Goal: Check status: Check status

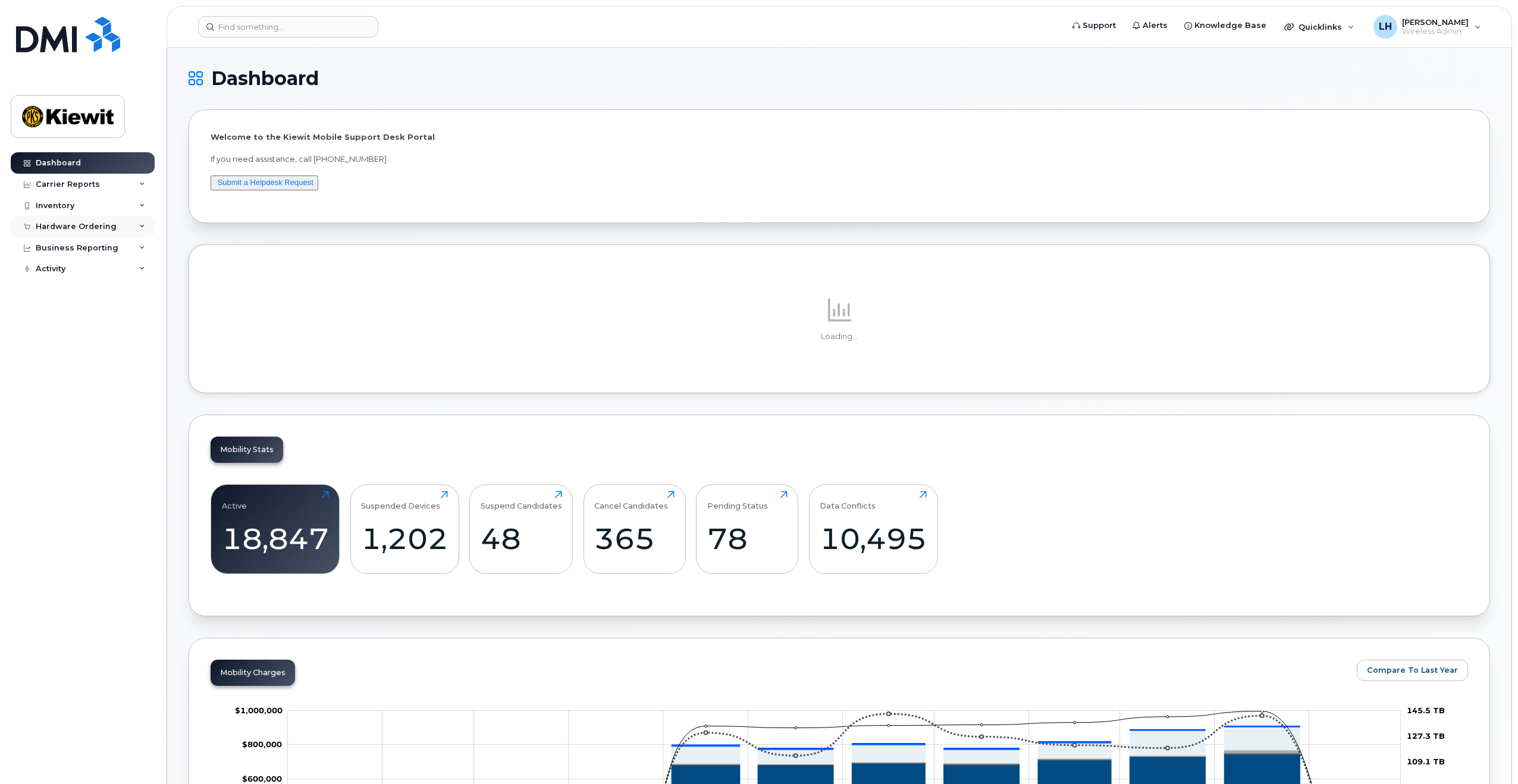
click at [86, 222] on div "Hardware Ordering" at bounding box center [76, 226] width 81 height 10
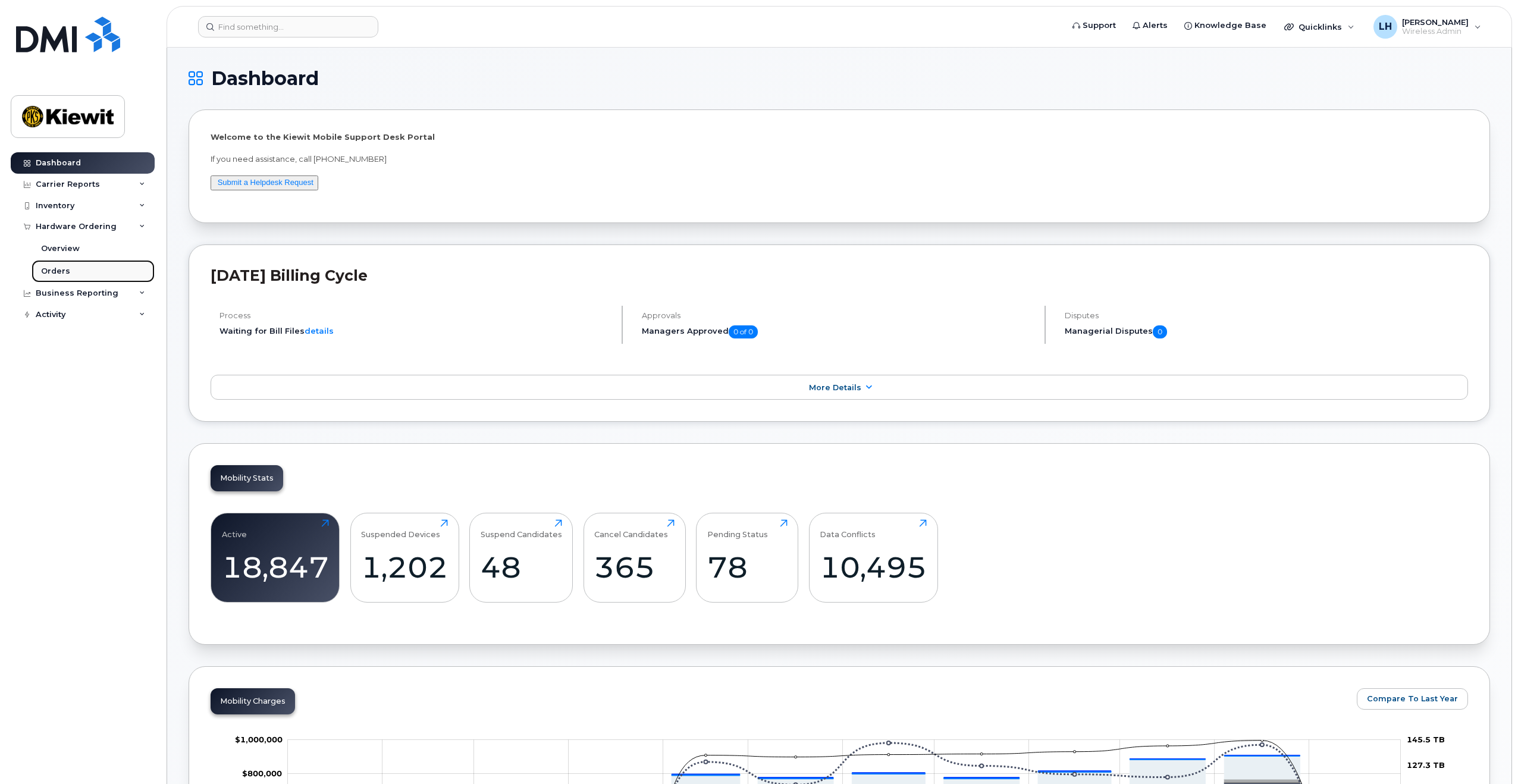
click at [72, 271] on link "Orders" at bounding box center [93, 271] width 123 height 23
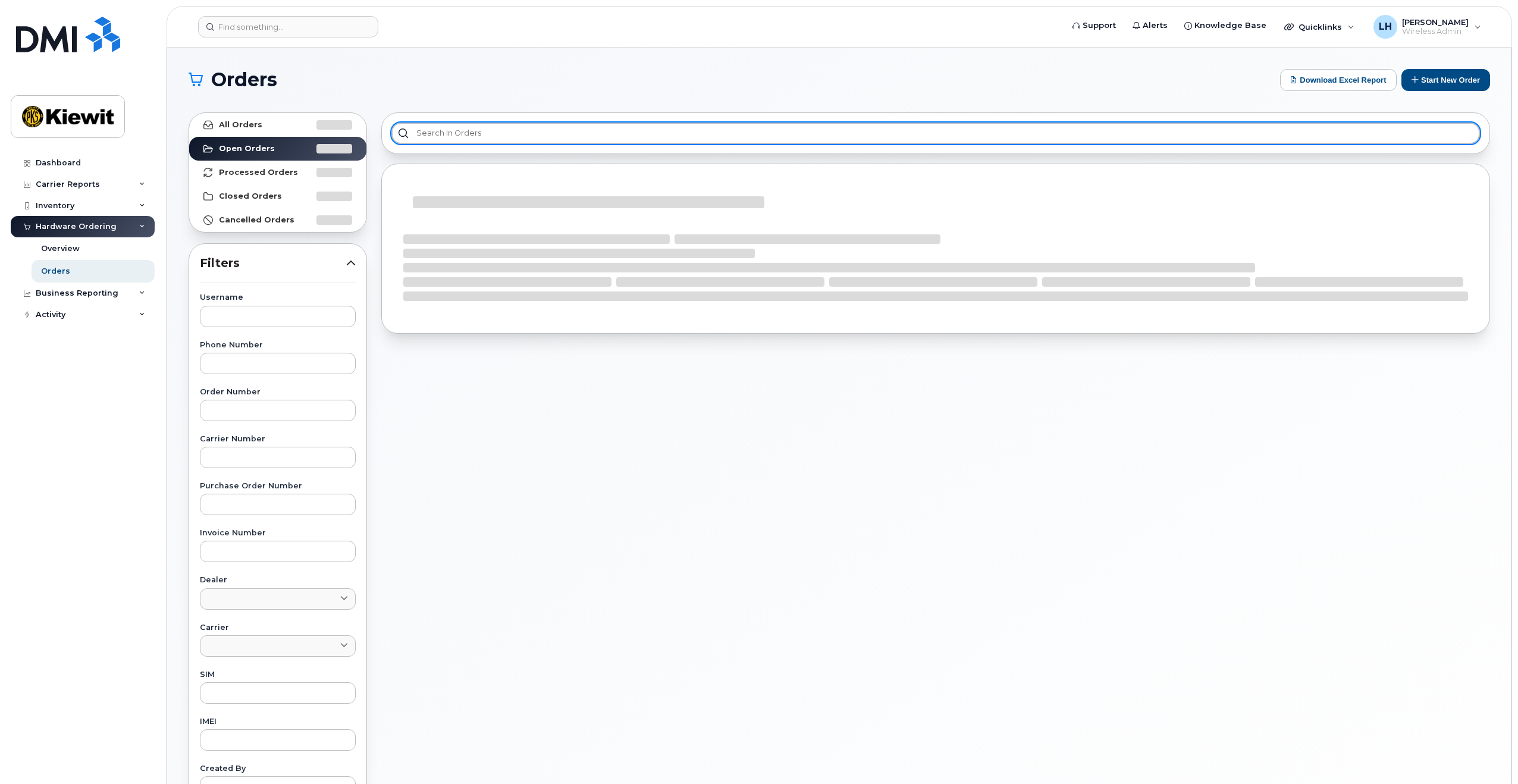
click at [470, 138] on input "text" at bounding box center [936, 133] width 1089 height 22
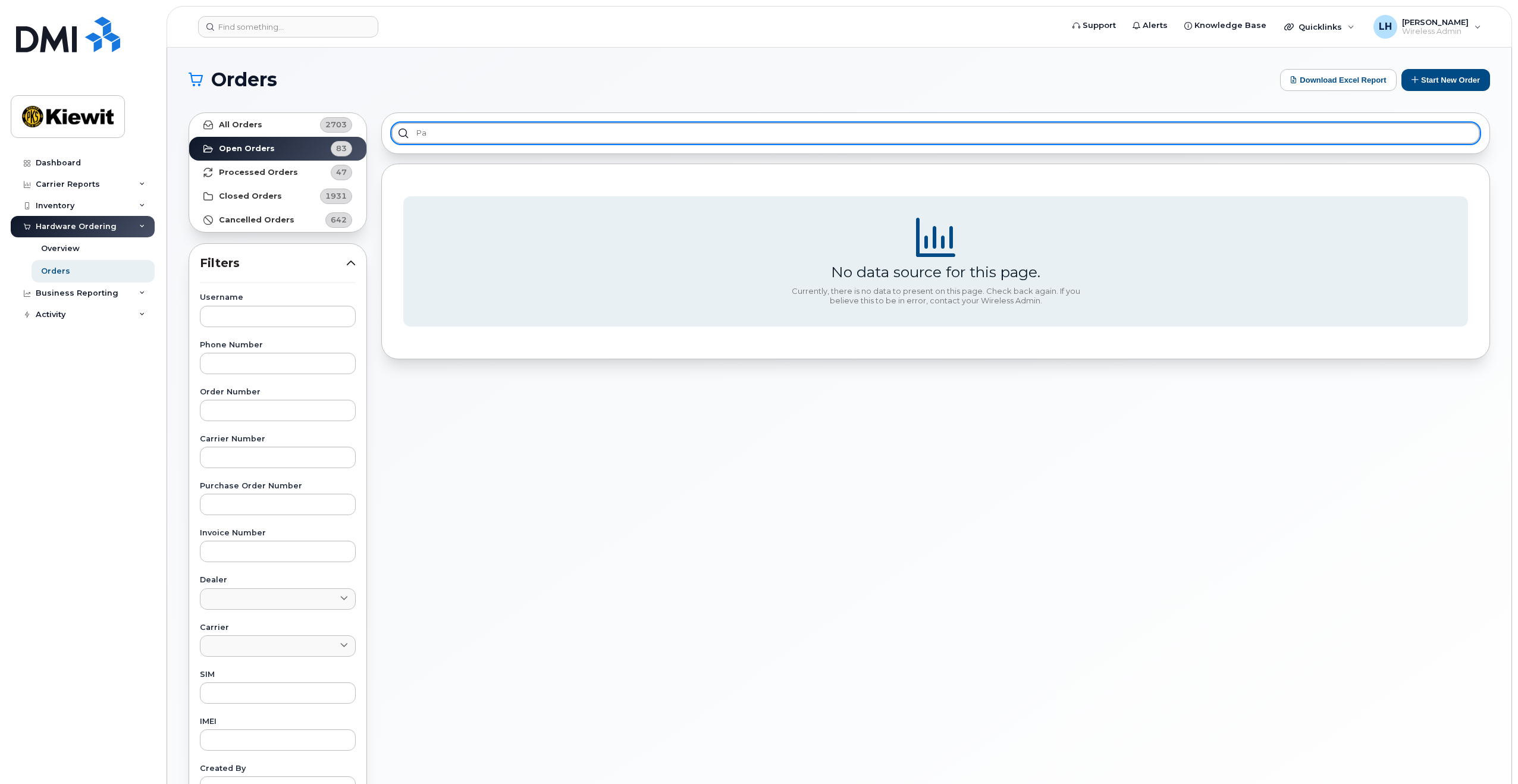
type input "p"
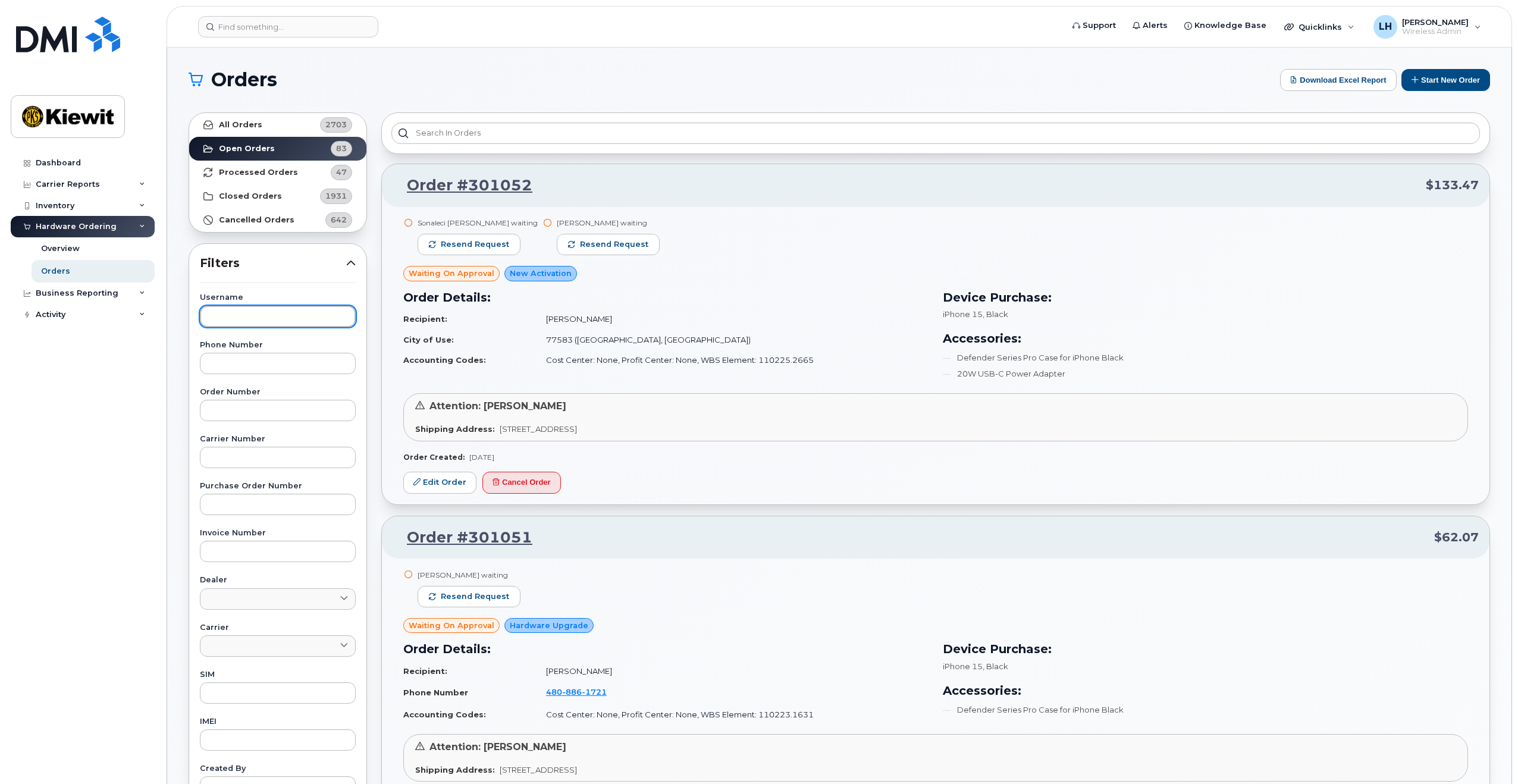
click at [246, 325] on input "text" at bounding box center [278, 316] width 156 height 22
type input "[PERSON_NAME]"
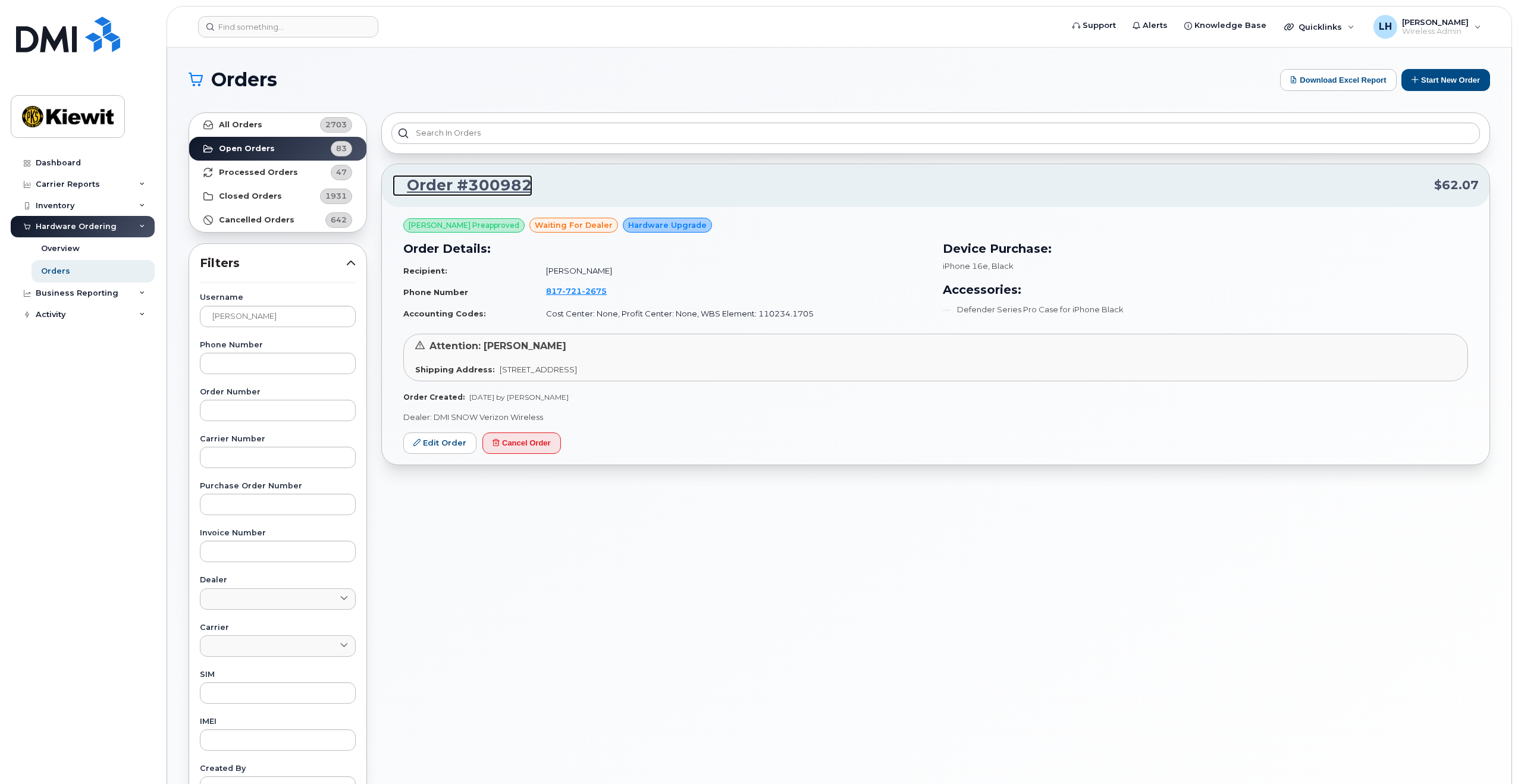
click at [501, 183] on link "Order #300982" at bounding box center [462, 186] width 140 height 22
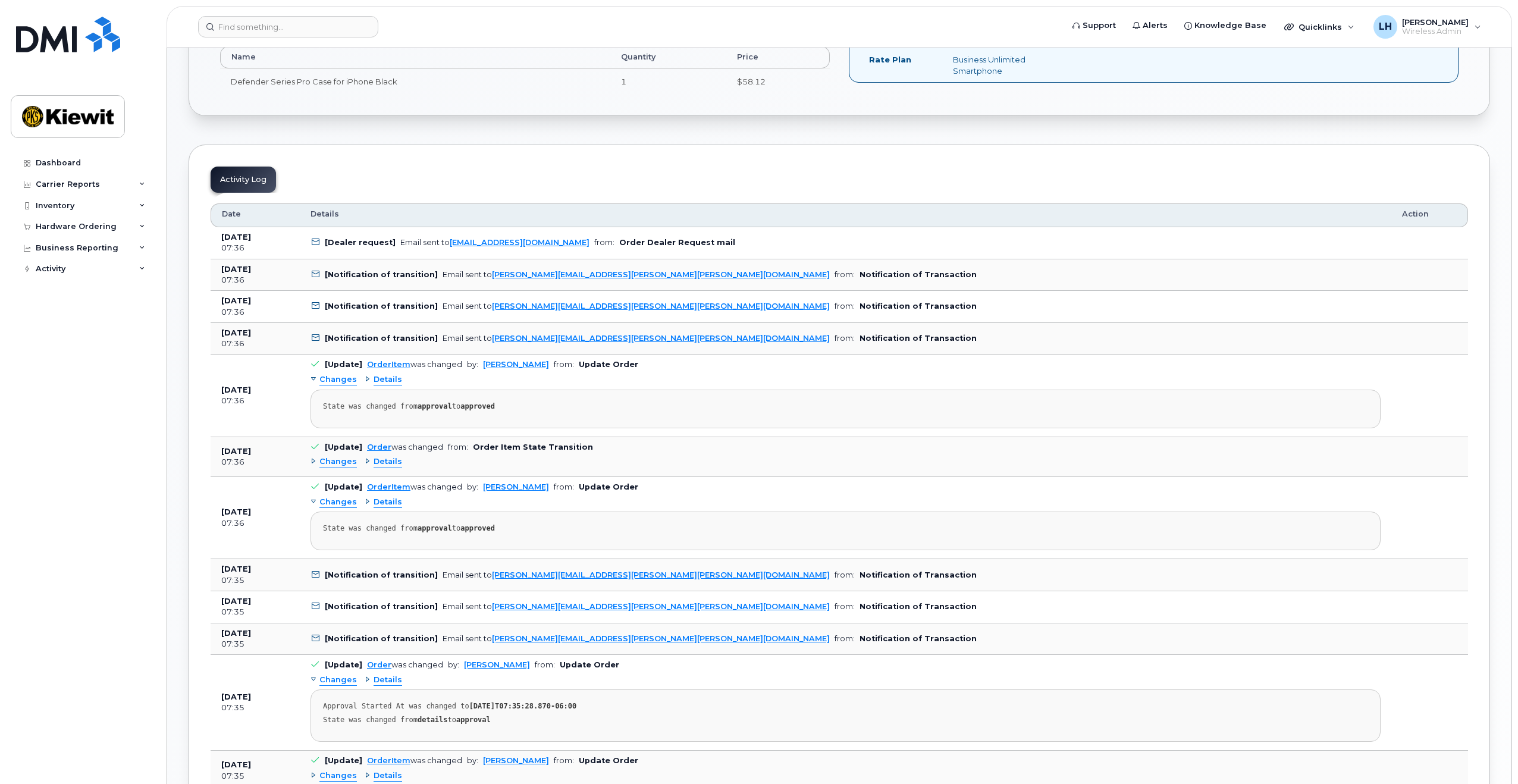
scroll to position [476, 0]
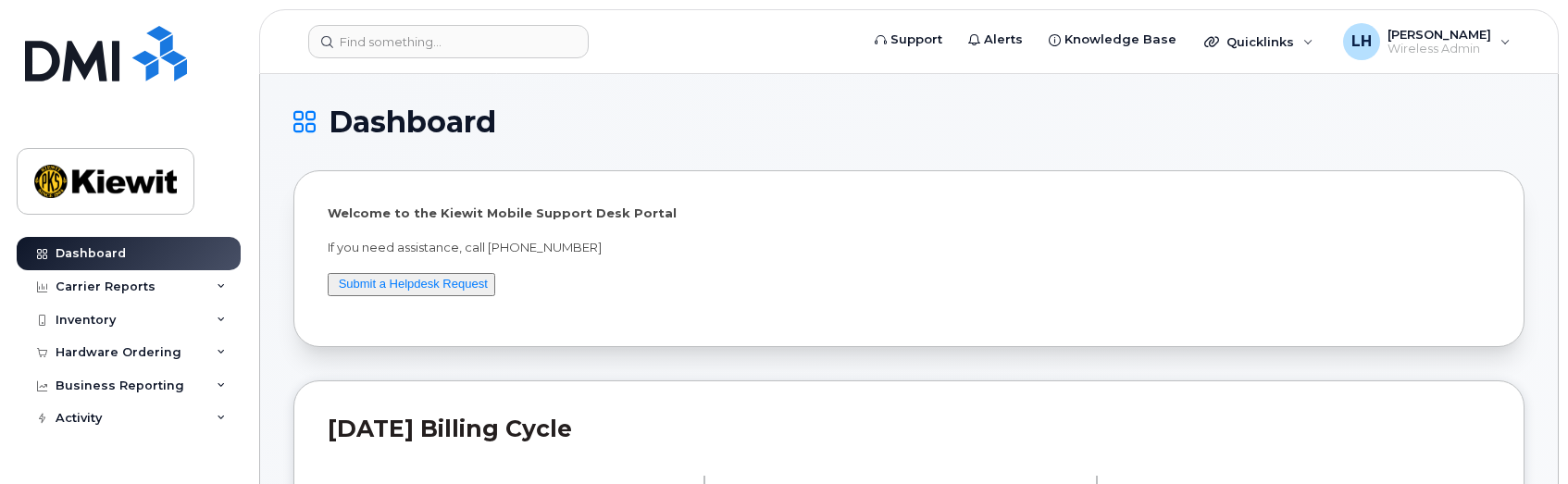
click at [1111, 266] on div "Welcome to the Kiewit Mobile Support Desk Portal If you need assistance, call 8…" at bounding box center [908, 258] width 1163 height 108
click at [423, 52] on input at bounding box center [449, 41] width 280 height 34
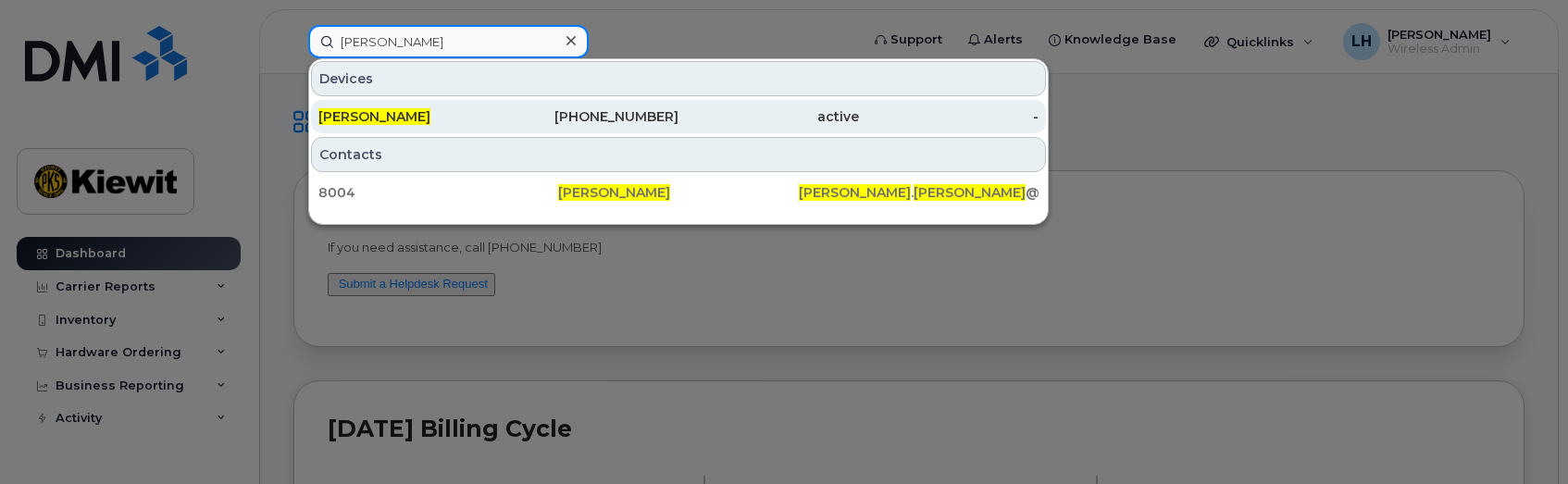
type input "[PERSON_NAME]"
click at [464, 126] on div "[PERSON_NAME]" at bounding box center [408, 116] width 180 height 34
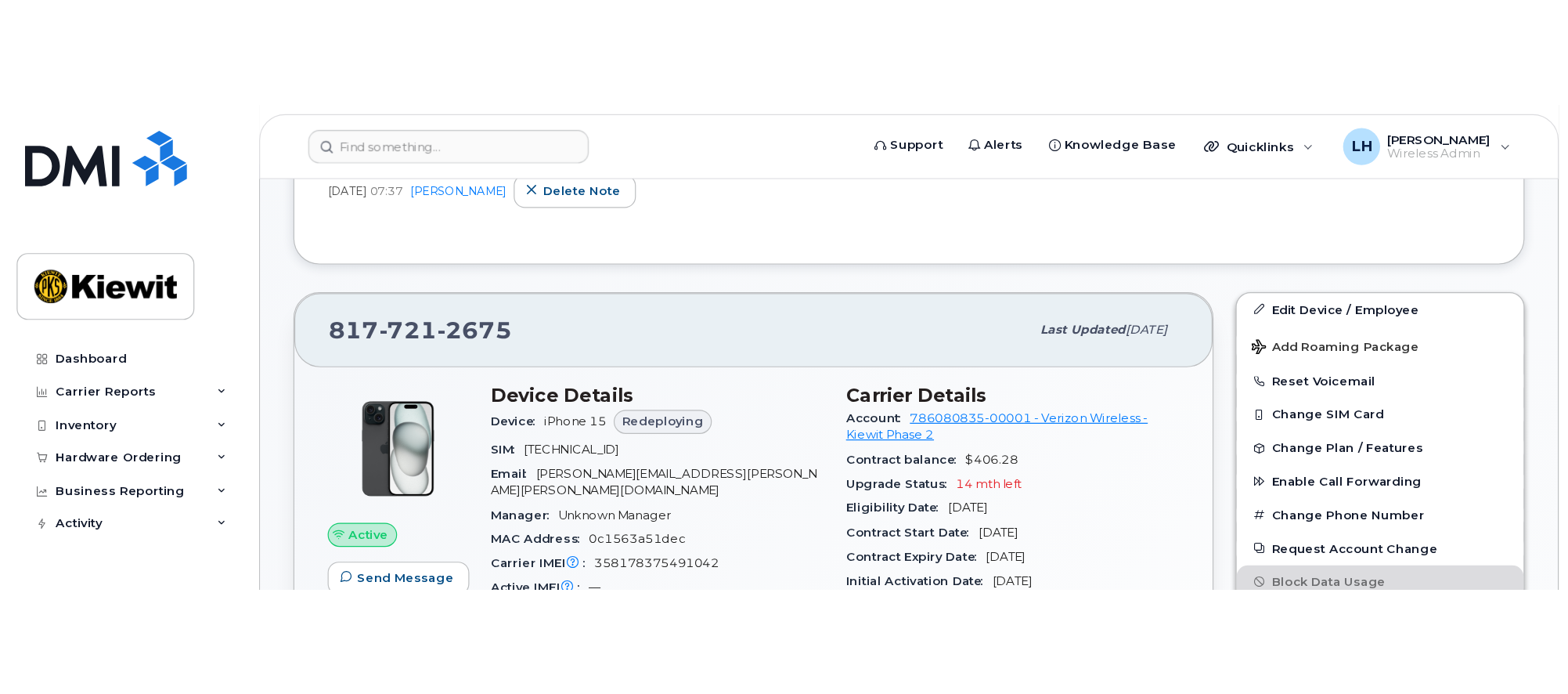
scroll to position [470, 0]
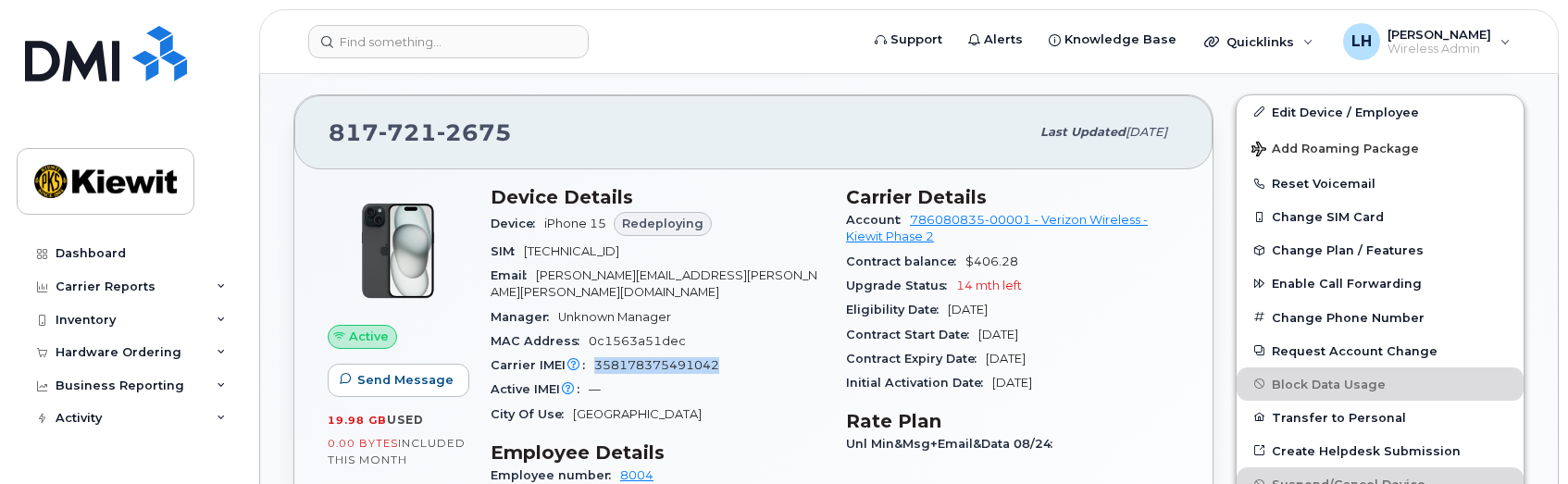
drag, startPoint x: 724, startPoint y: 351, endPoint x: 588, endPoint y: 354, distance: 136.0
click at [588, 354] on div "Carrier IMEI Carrier IMEI is reported during the last billing cycle or change o…" at bounding box center [657, 366] width 333 height 24
copy span "358178375491042"
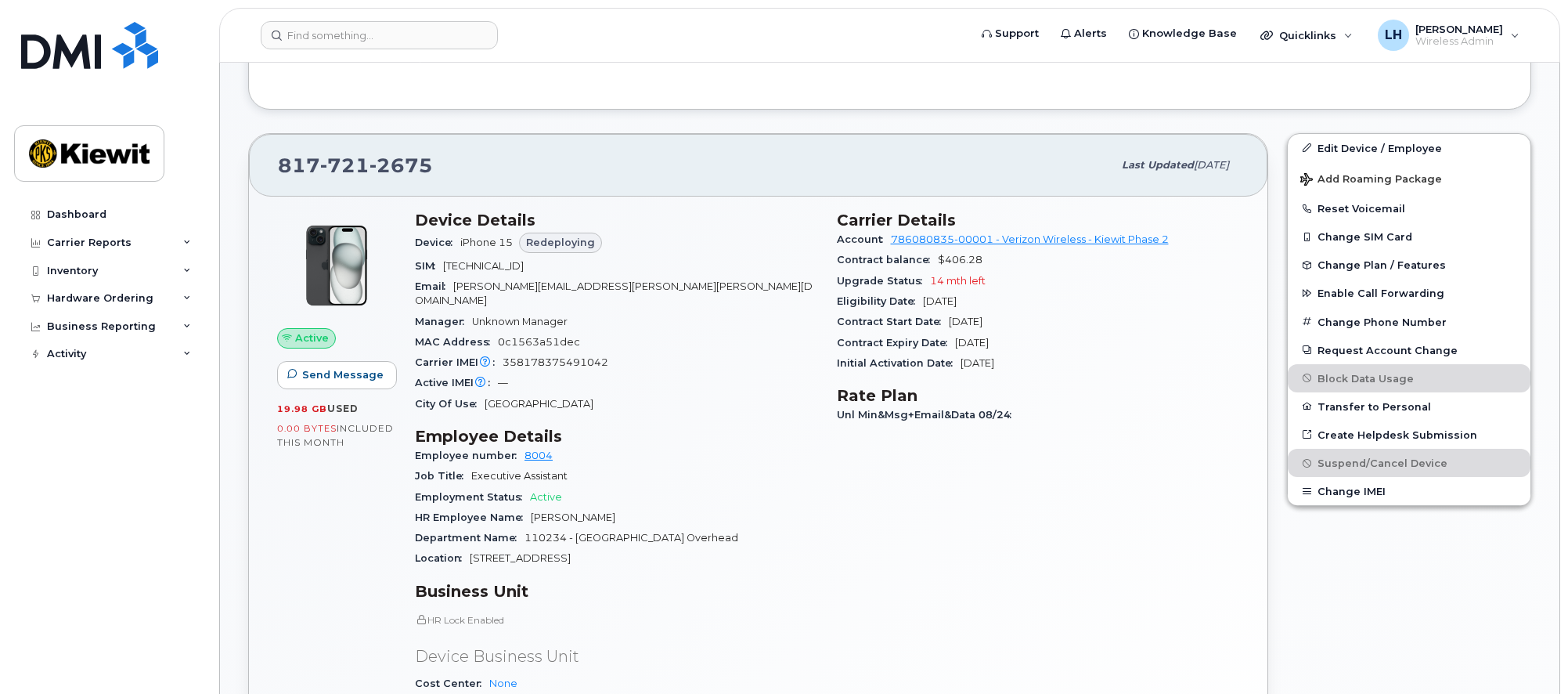
scroll to position [313, 0]
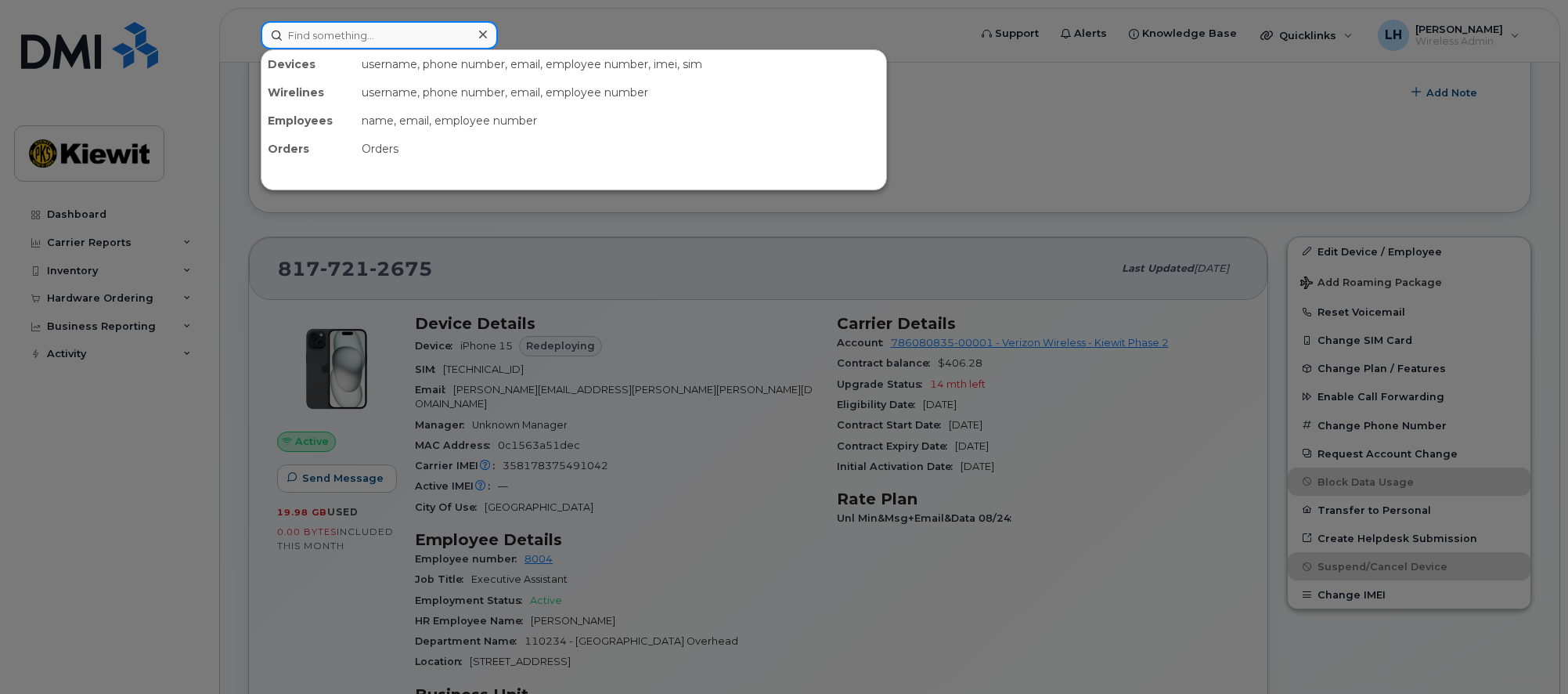
click at [336, 44] on input at bounding box center [379, 35] width 237 height 28
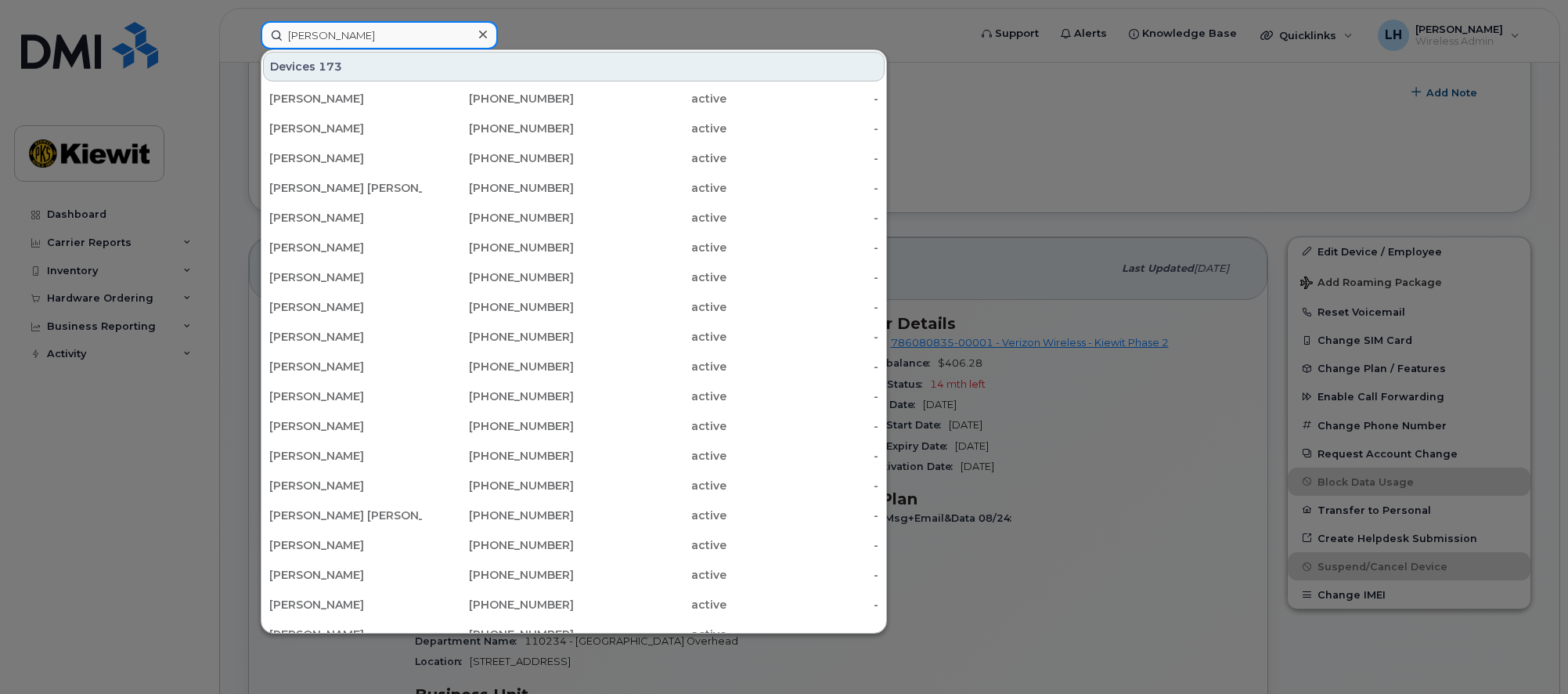
type input "jason witherwax"
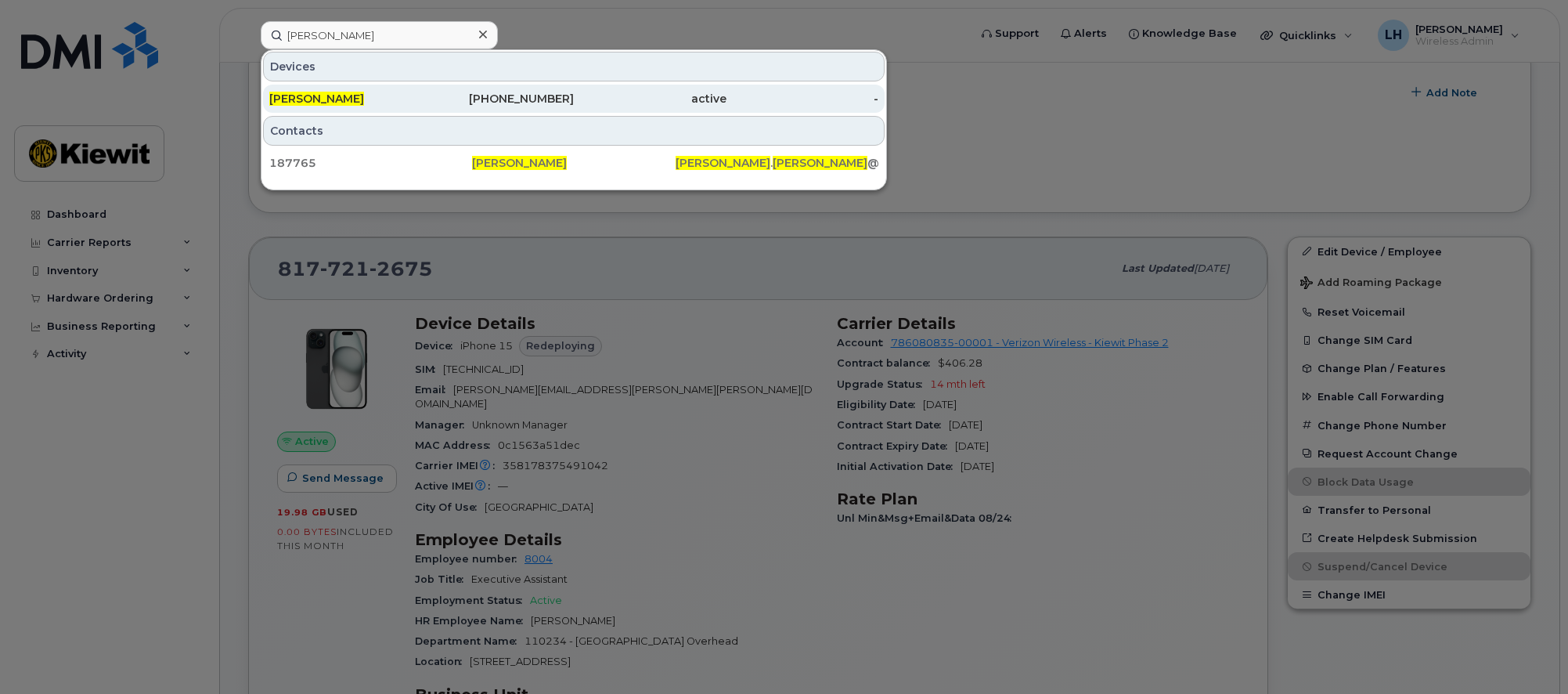
click at [466, 100] on div "720-284-8650" at bounding box center [498, 98] width 153 height 16
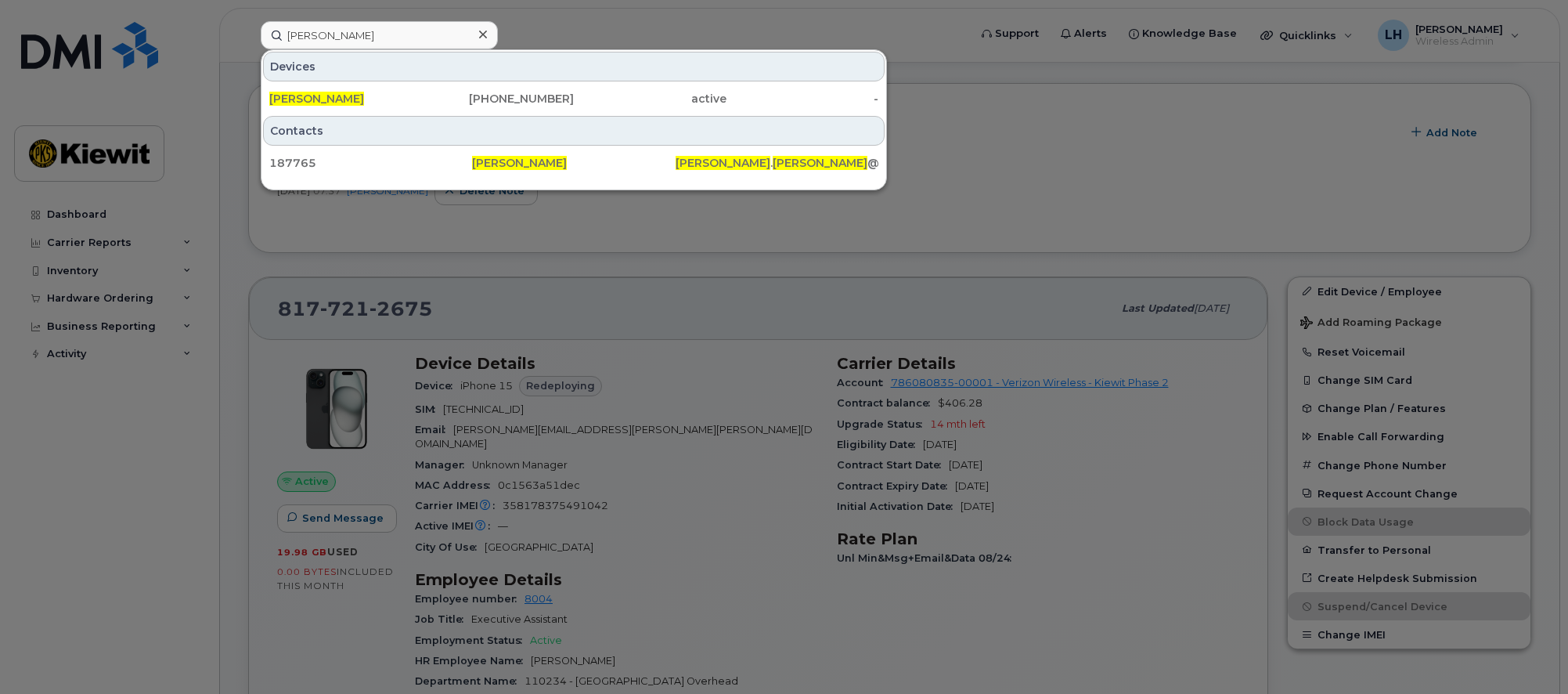
scroll to position [235, 0]
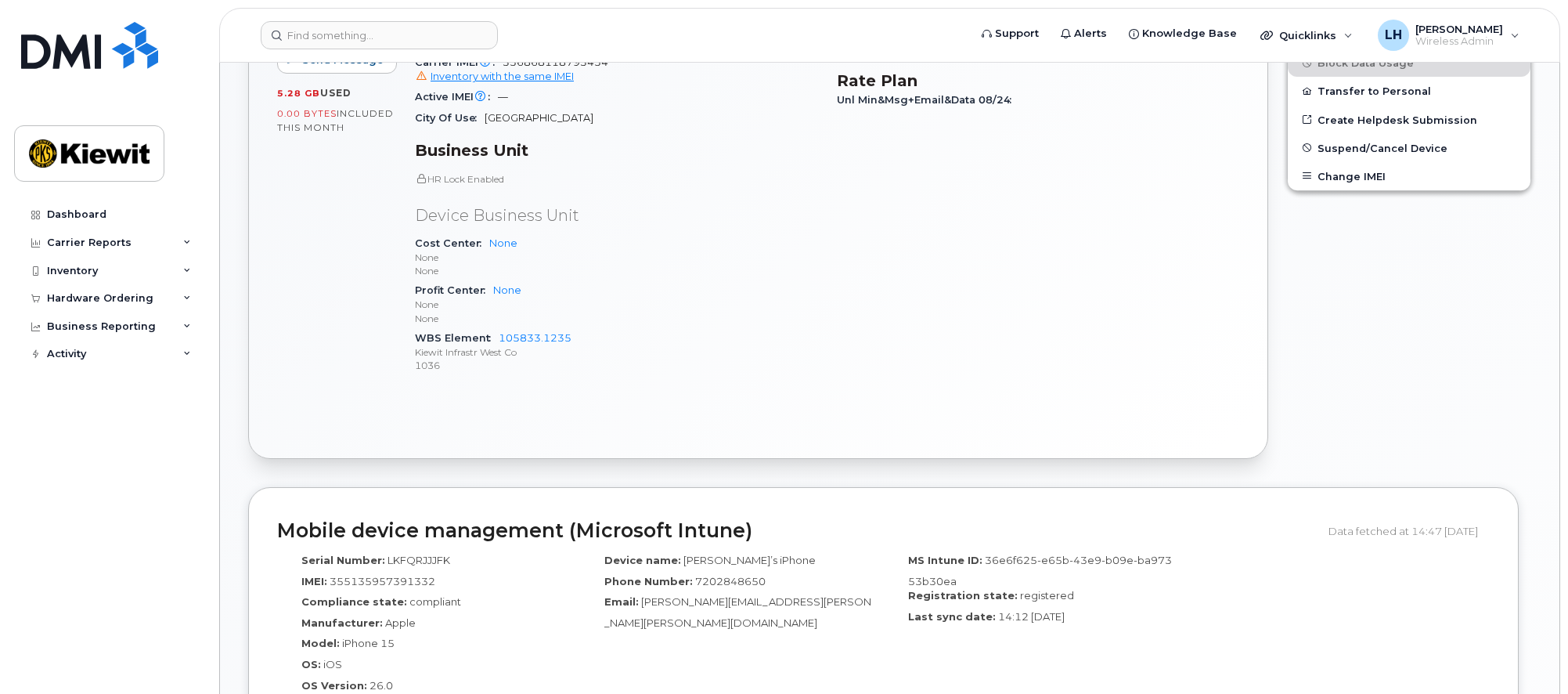
scroll to position [705, 0]
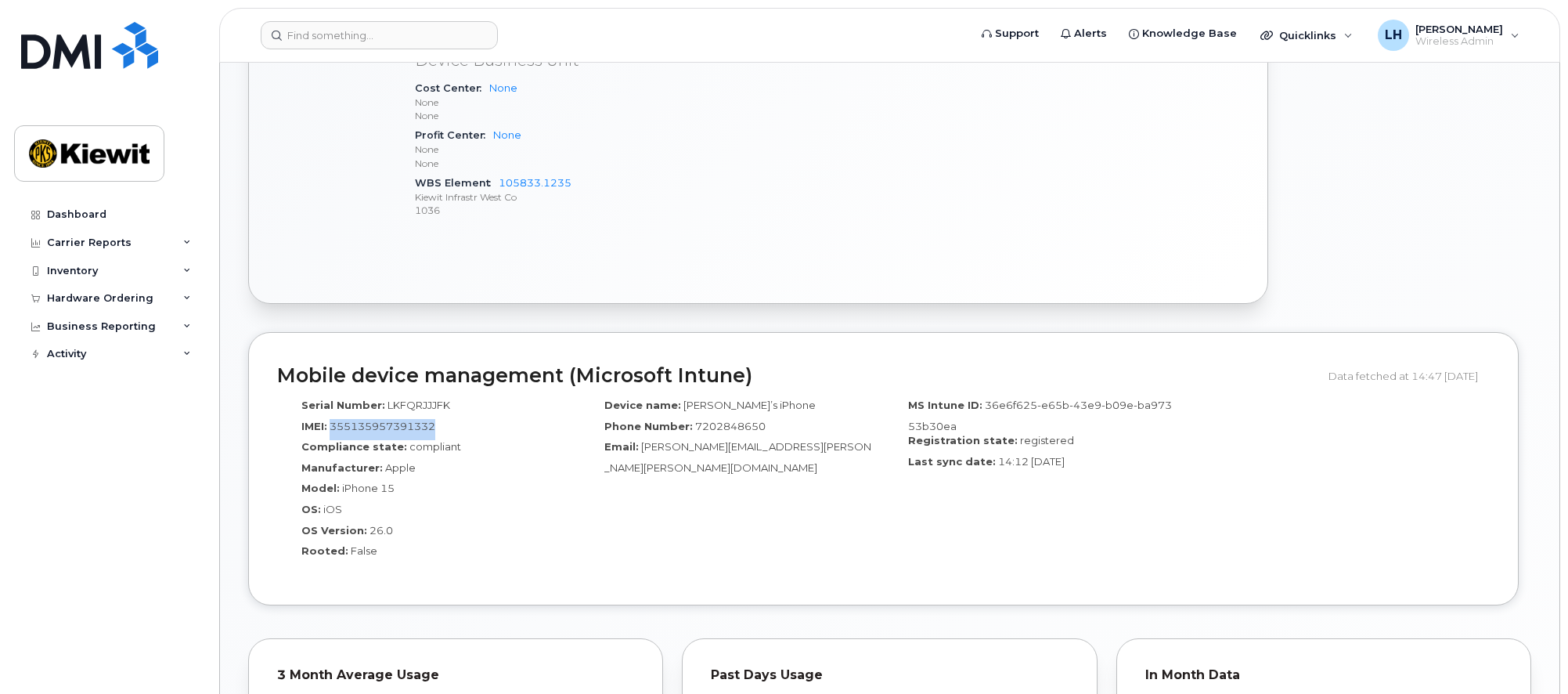
drag, startPoint x: 447, startPoint y: 414, endPoint x: 333, endPoint y: 415, distance: 114.0
click at [333, 419] on div "IMEI: 355135957391332" at bounding box center [428, 429] width 279 height 21
copy span "355135957391332"
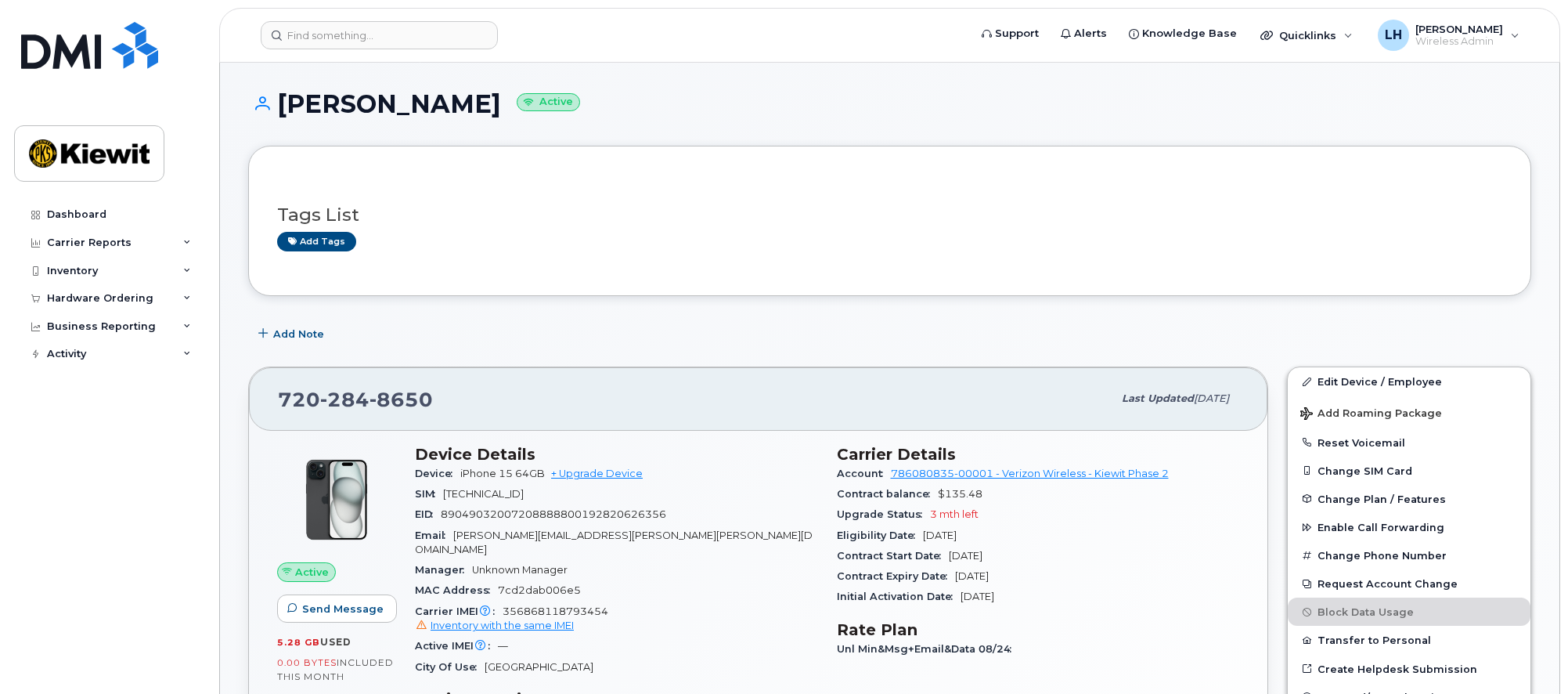
scroll to position [0, 0]
click at [385, 29] on input at bounding box center [379, 35] width 237 height 28
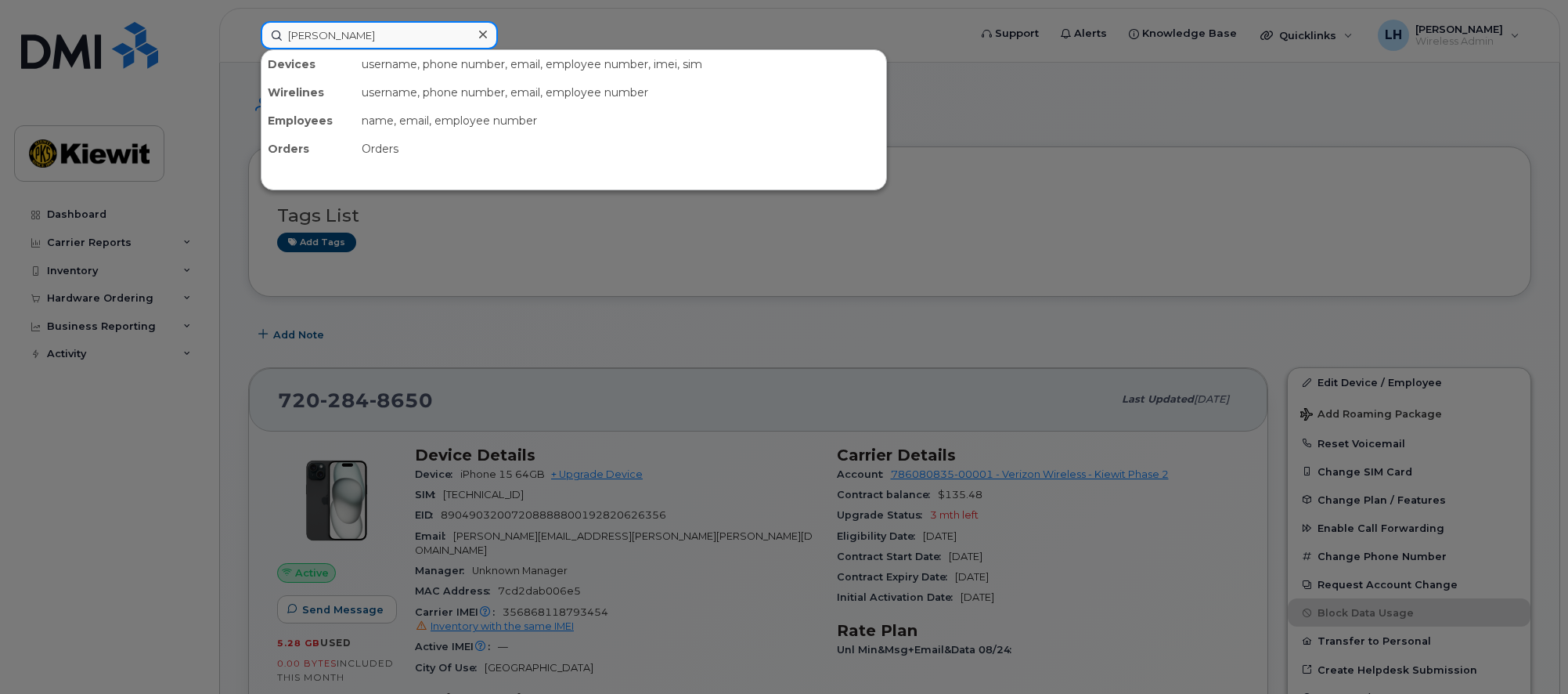
type input "Pam machac"
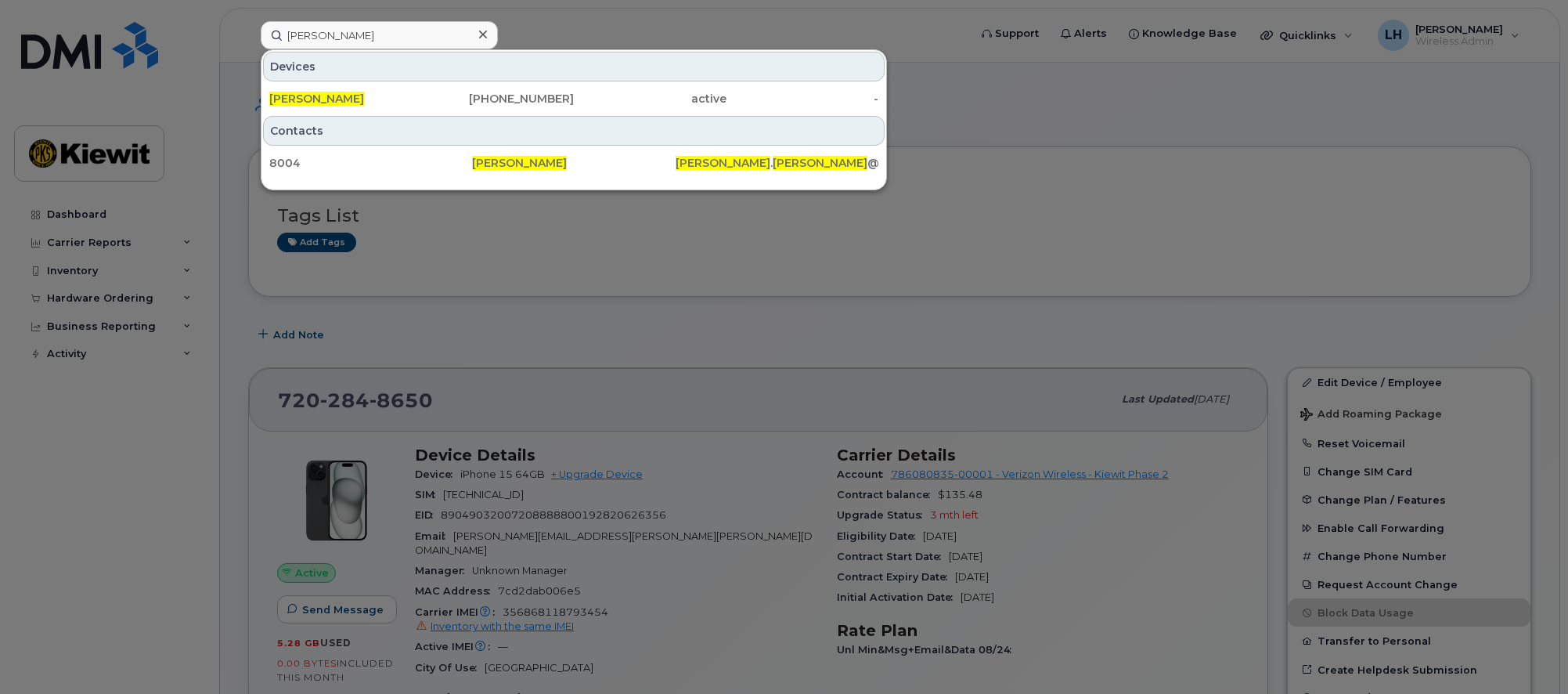
drag, startPoint x: 393, startPoint y: 103, endPoint x: 636, endPoint y: 180, distance: 254.9
click at [393, 103] on div "[PERSON_NAME]" at bounding box center [345, 98] width 153 height 16
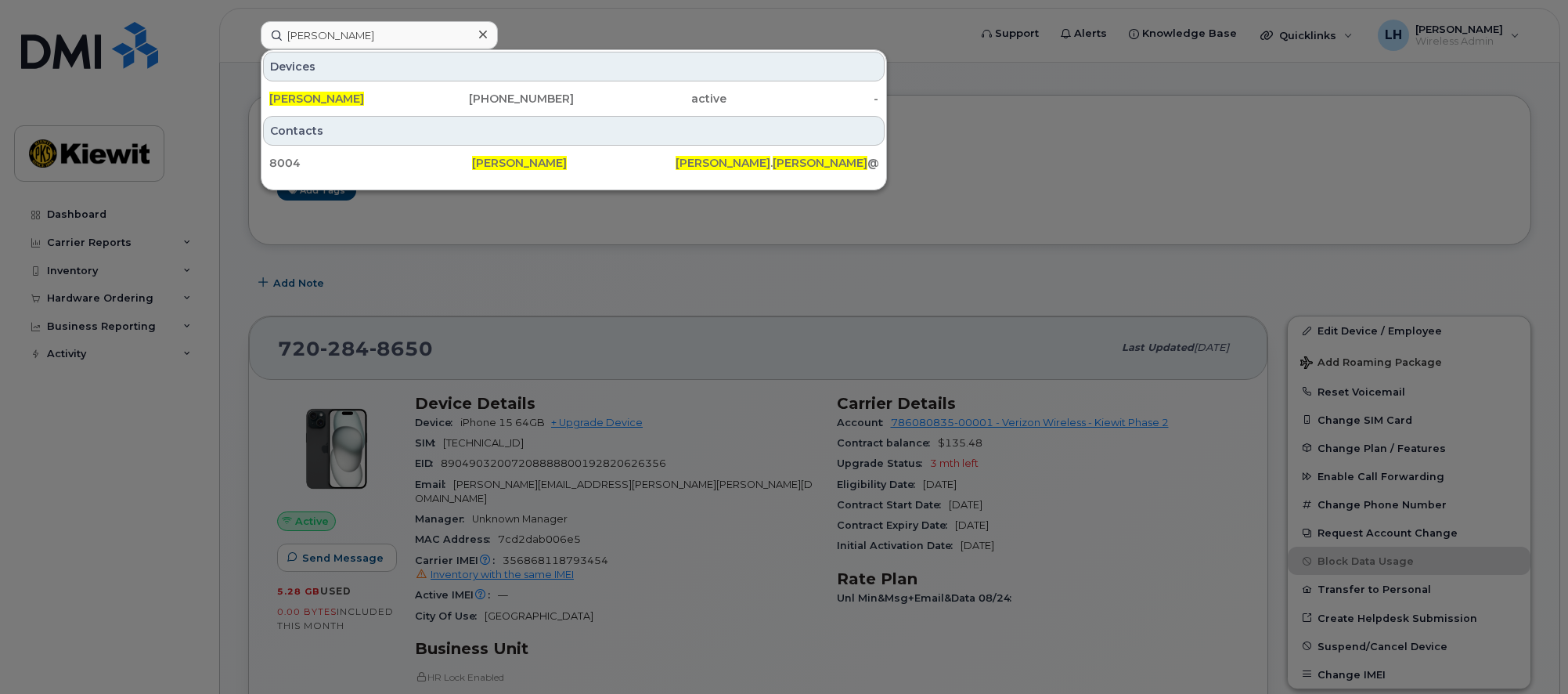
scroll to position [78, 0]
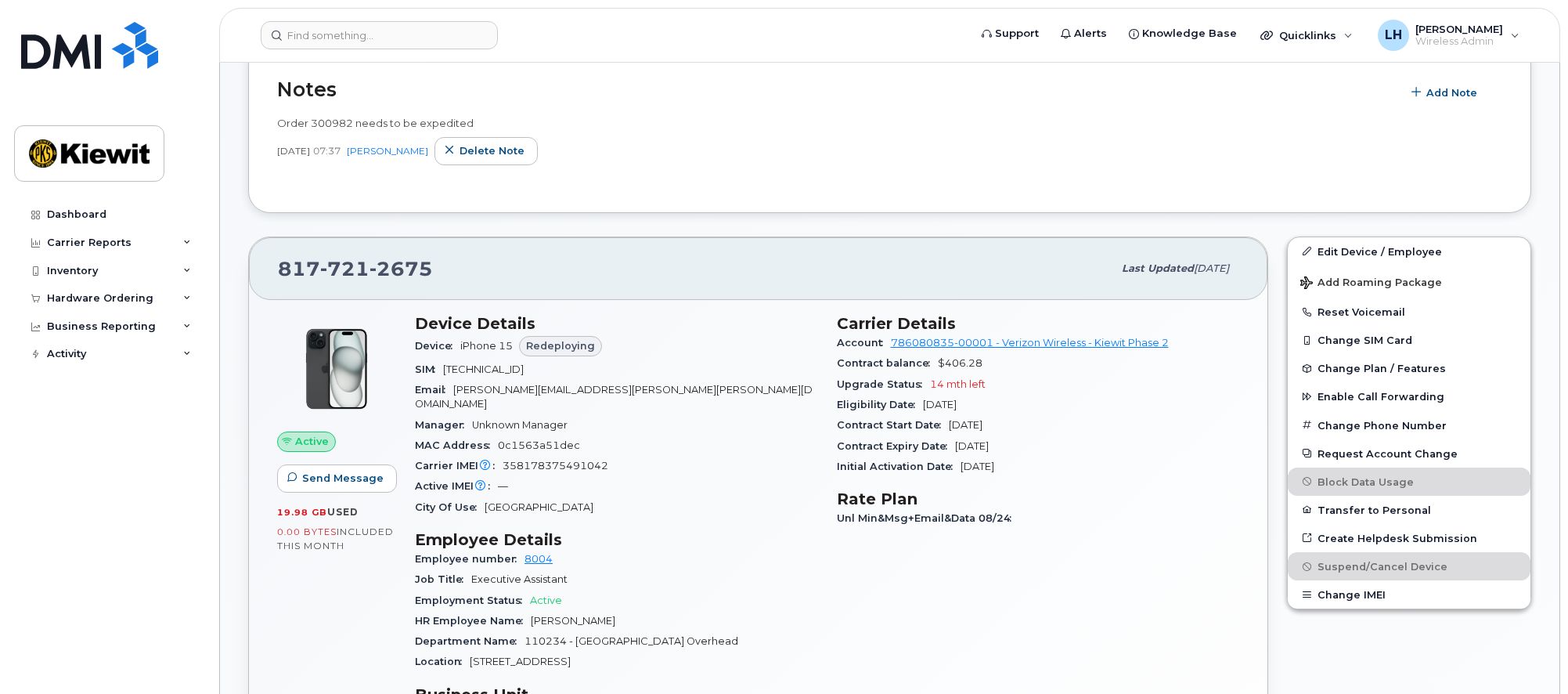
scroll to position [391, 0]
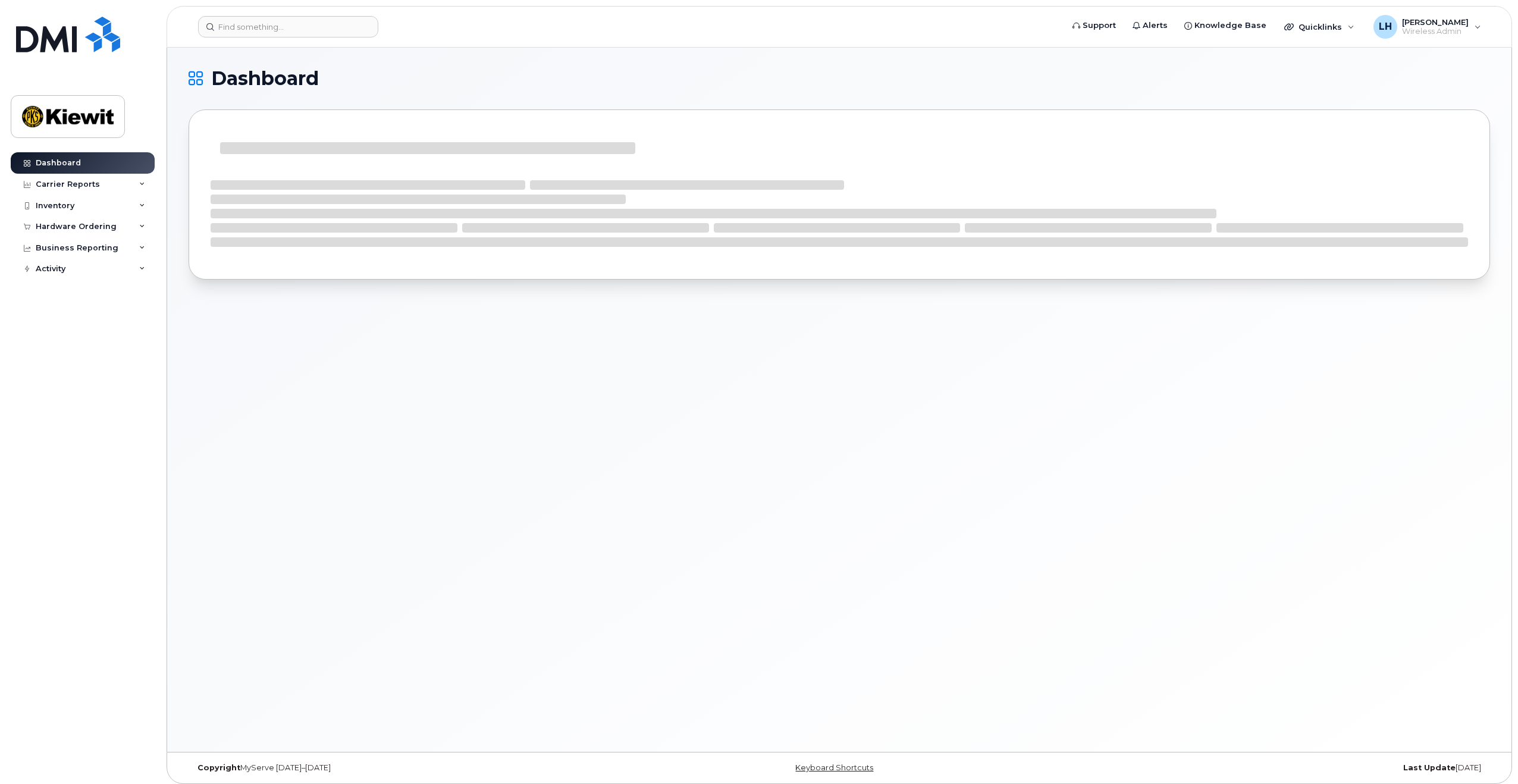
scroll to position [6, 0]
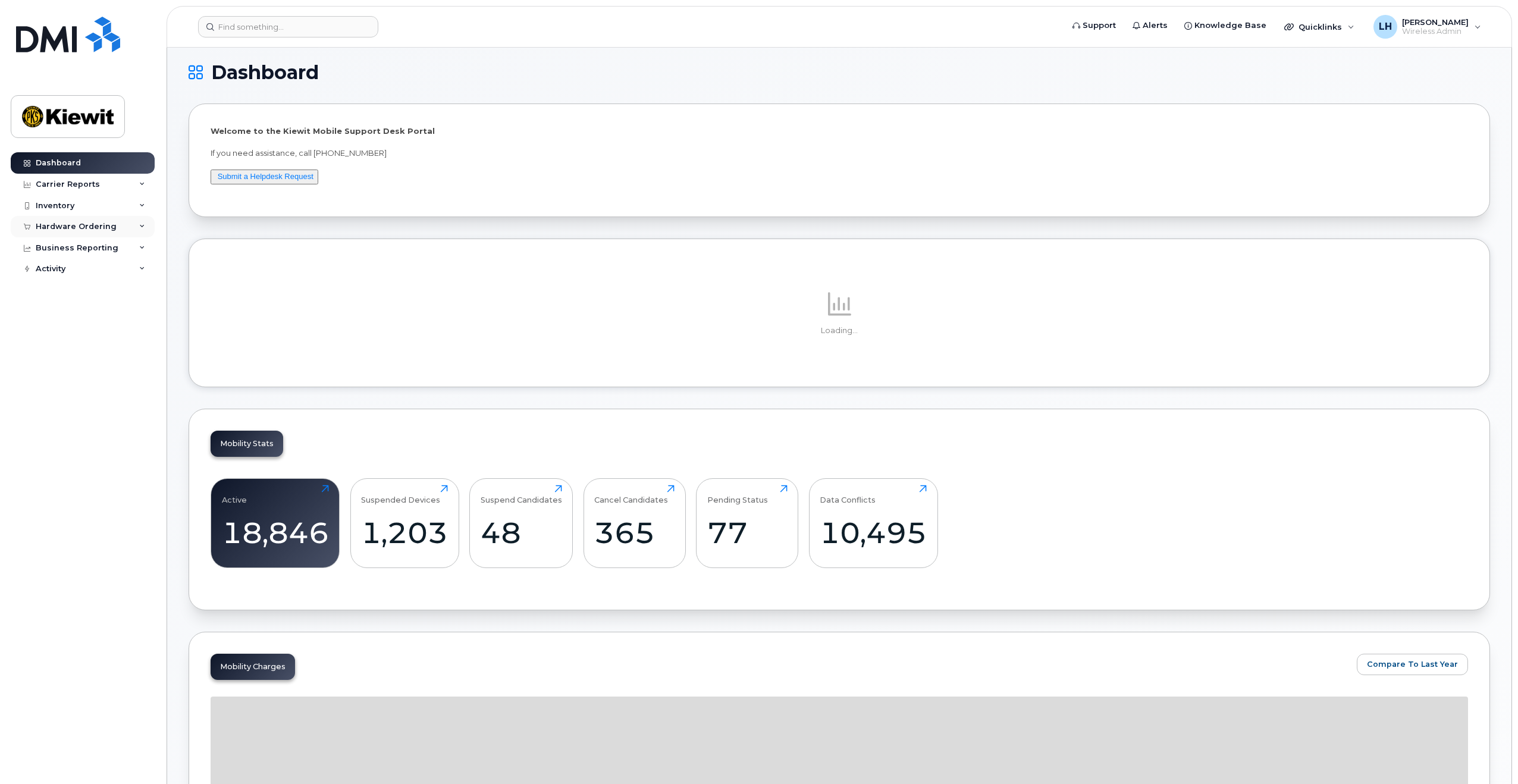
click at [86, 230] on div "Hardware Ordering" at bounding box center [76, 226] width 81 height 10
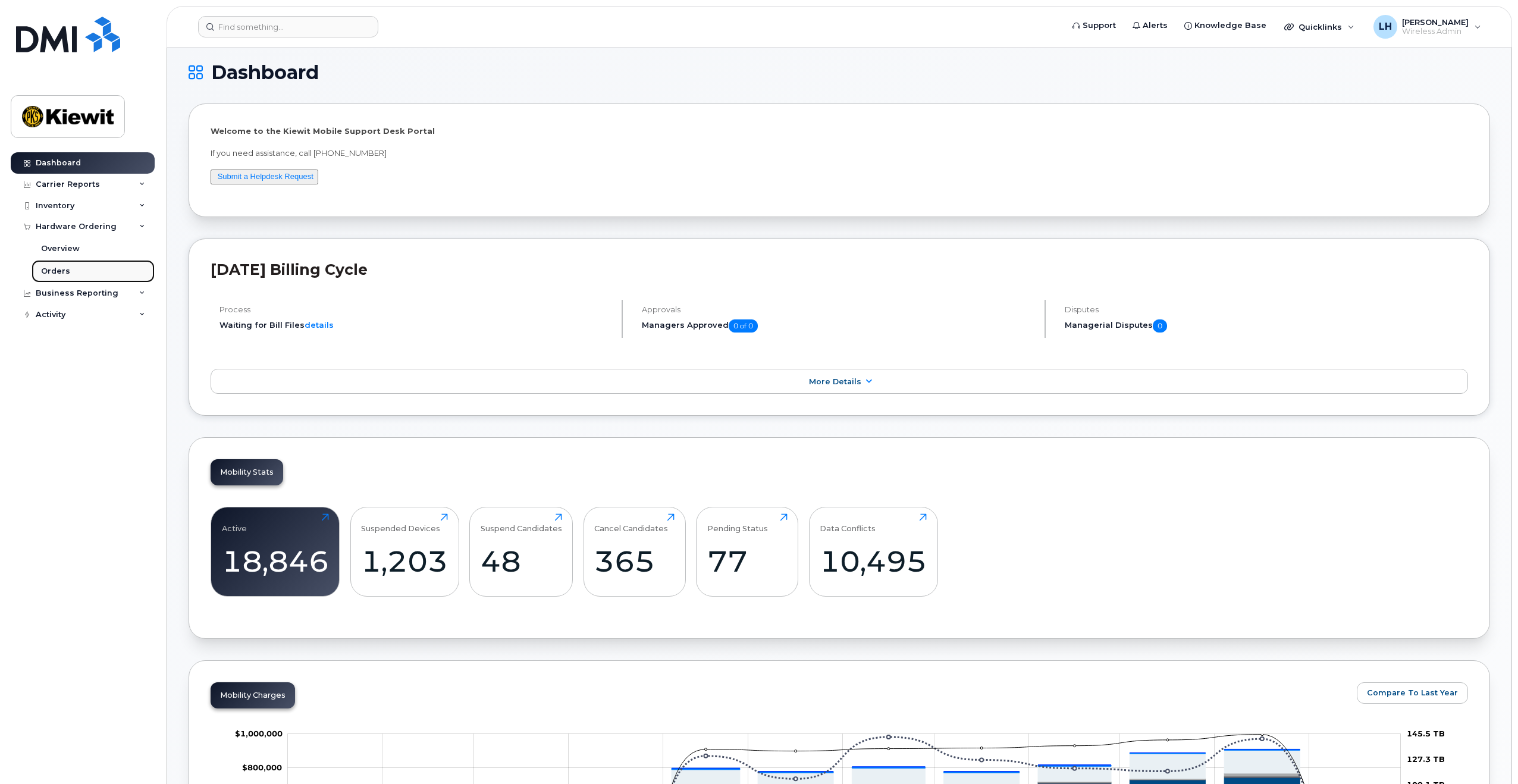
click at [85, 270] on link "Orders" at bounding box center [93, 271] width 123 height 23
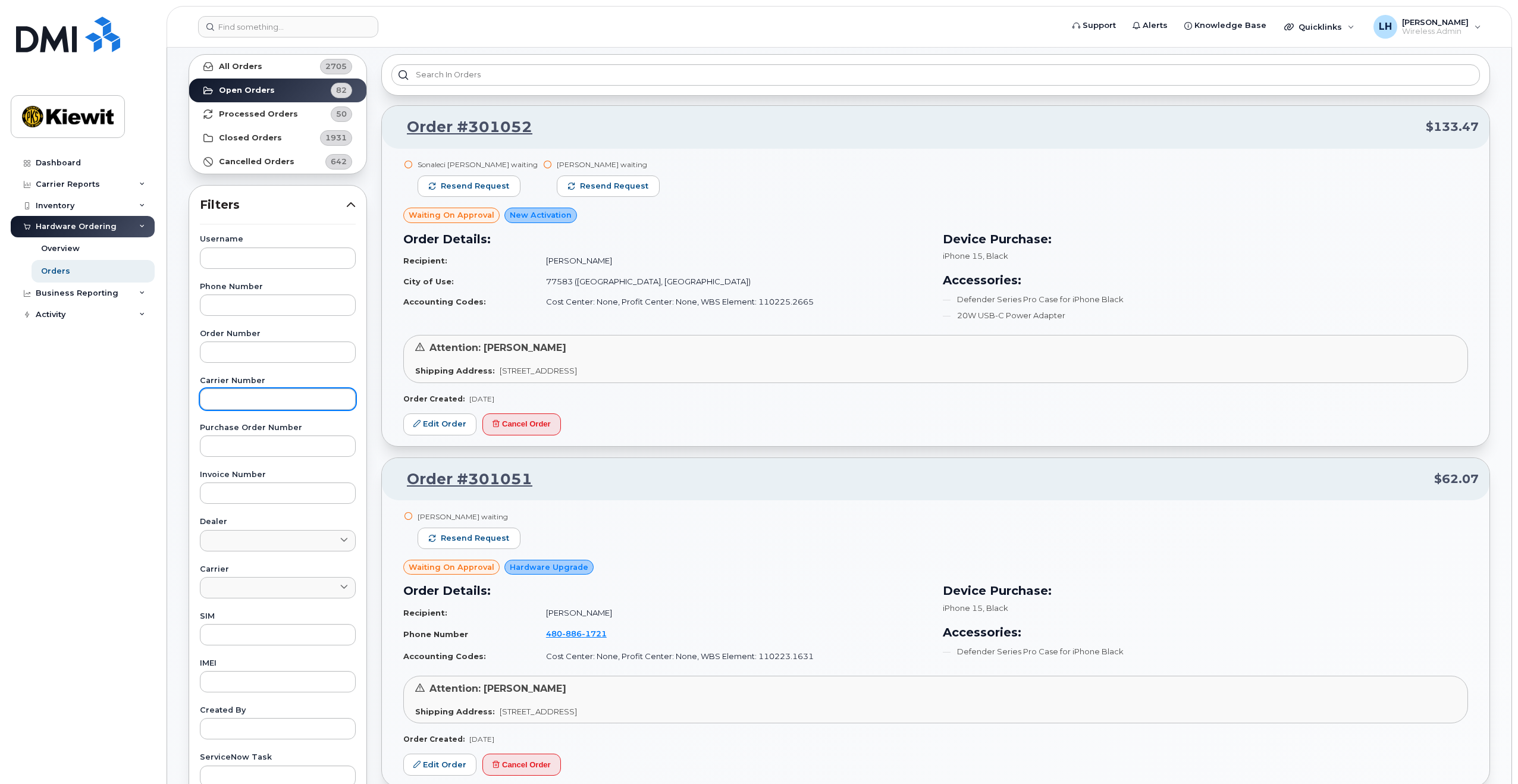
scroll to position [51, 0]
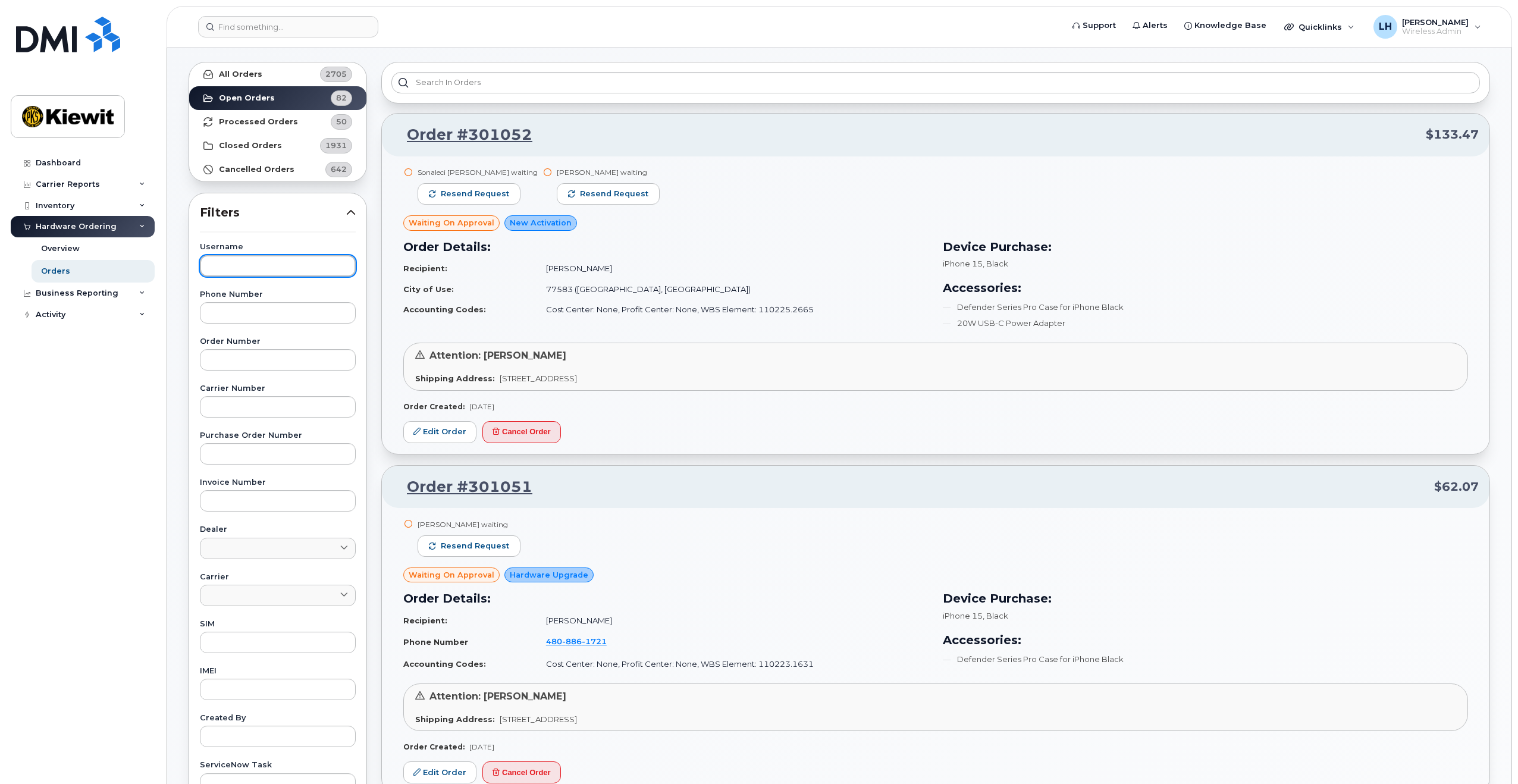
click at [243, 265] on input "text" at bounding box center [278, 266] width 156 height 22
type input "[PERSON_NAME]"
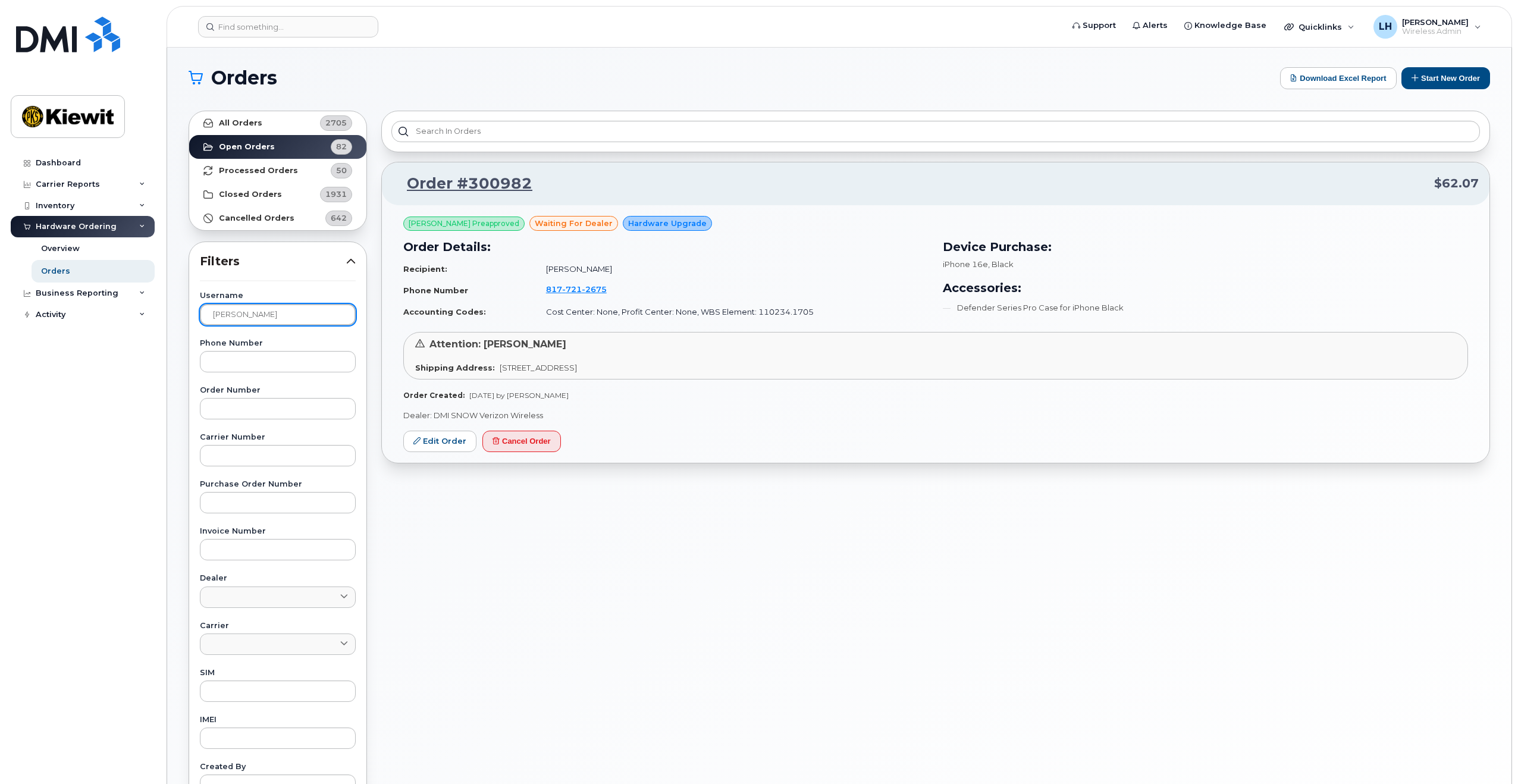
scroll to position [0, 0]
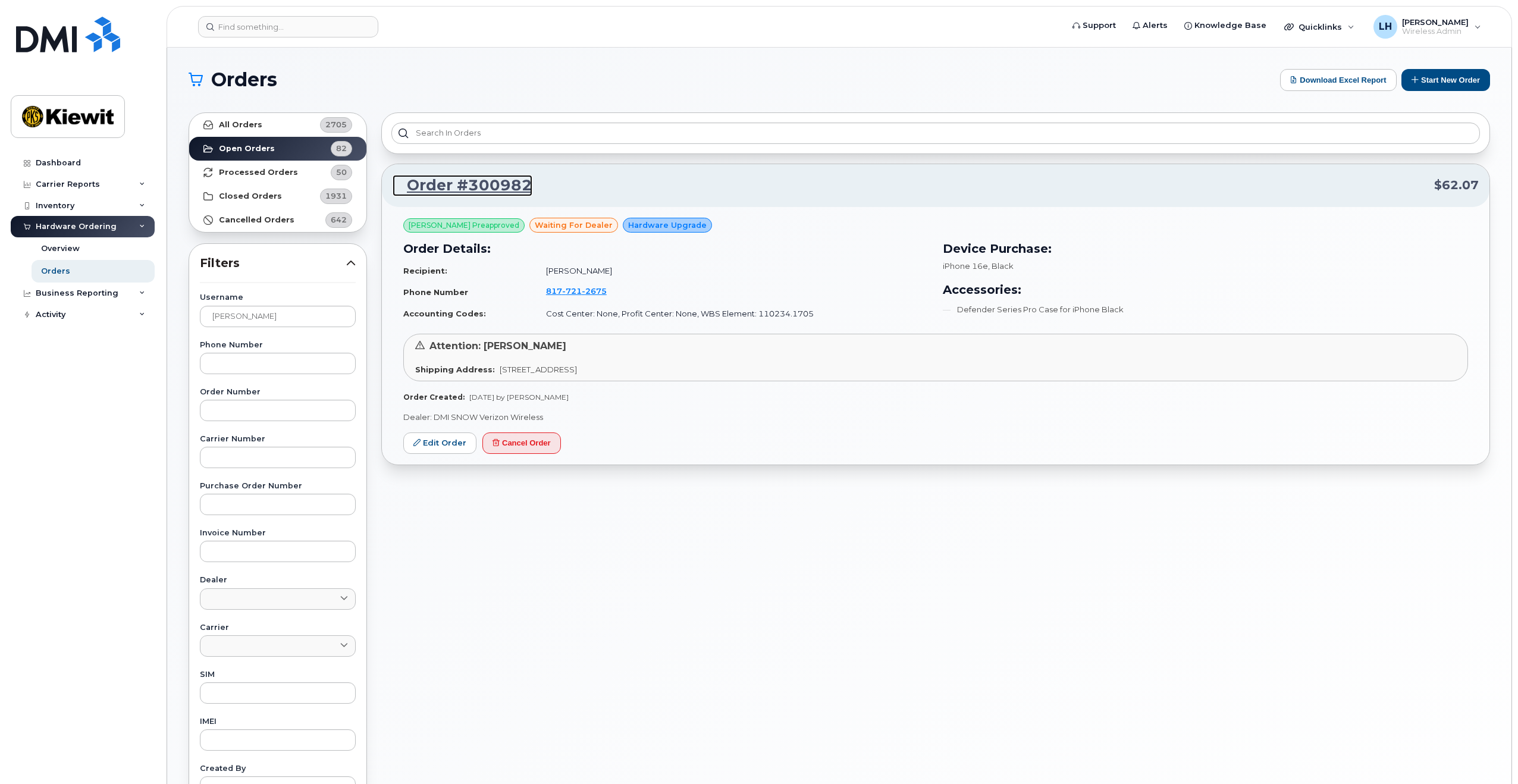
click at [518, 184] on link "Order #300982" at bounding box center [462, 186] width 140 height 22
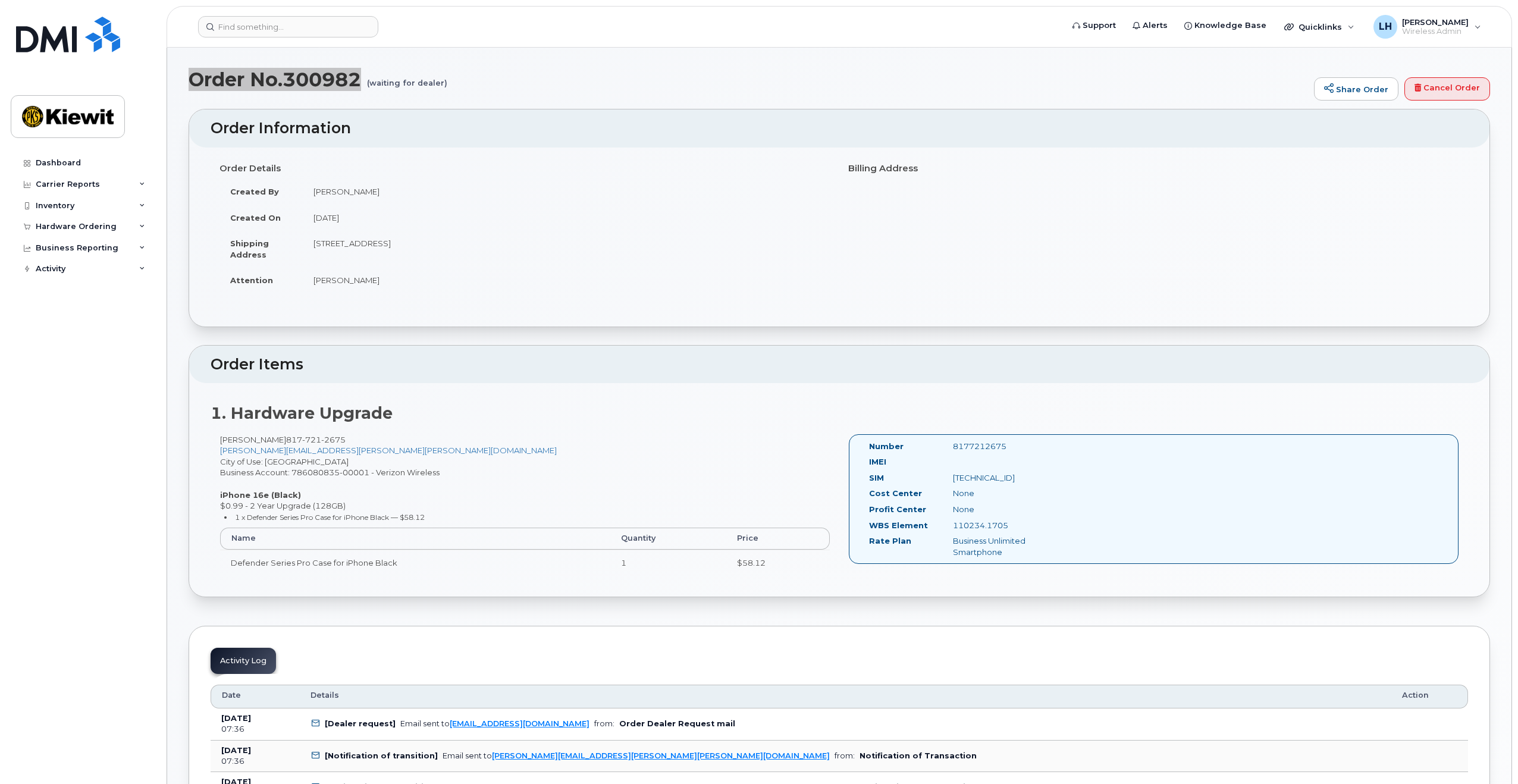
drag, startPoint x: 364, startPoint y: 78, endPoint x: 181, endPoint y: 77, distance: 183.0
